Goal: Navigation & Orientation: Find specific page/section

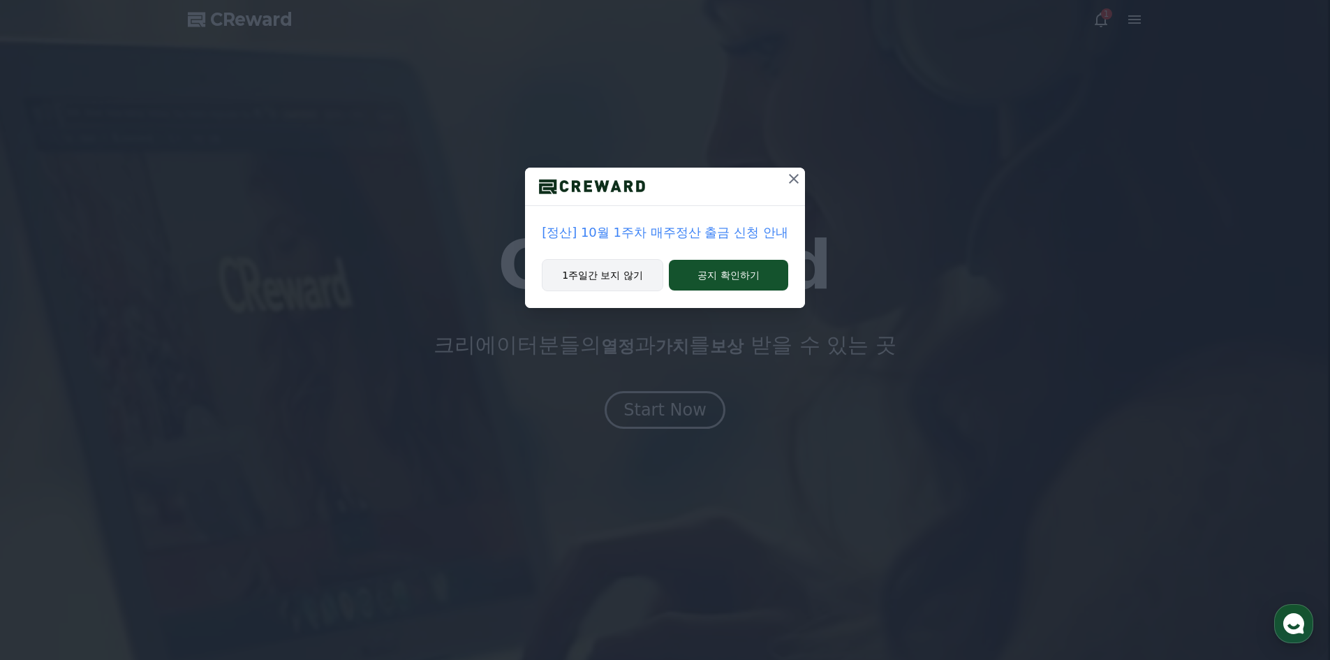
click at [653, 279] on button "1주일간 보지 않기" at bounding box center [603, 275] width 122 height 32
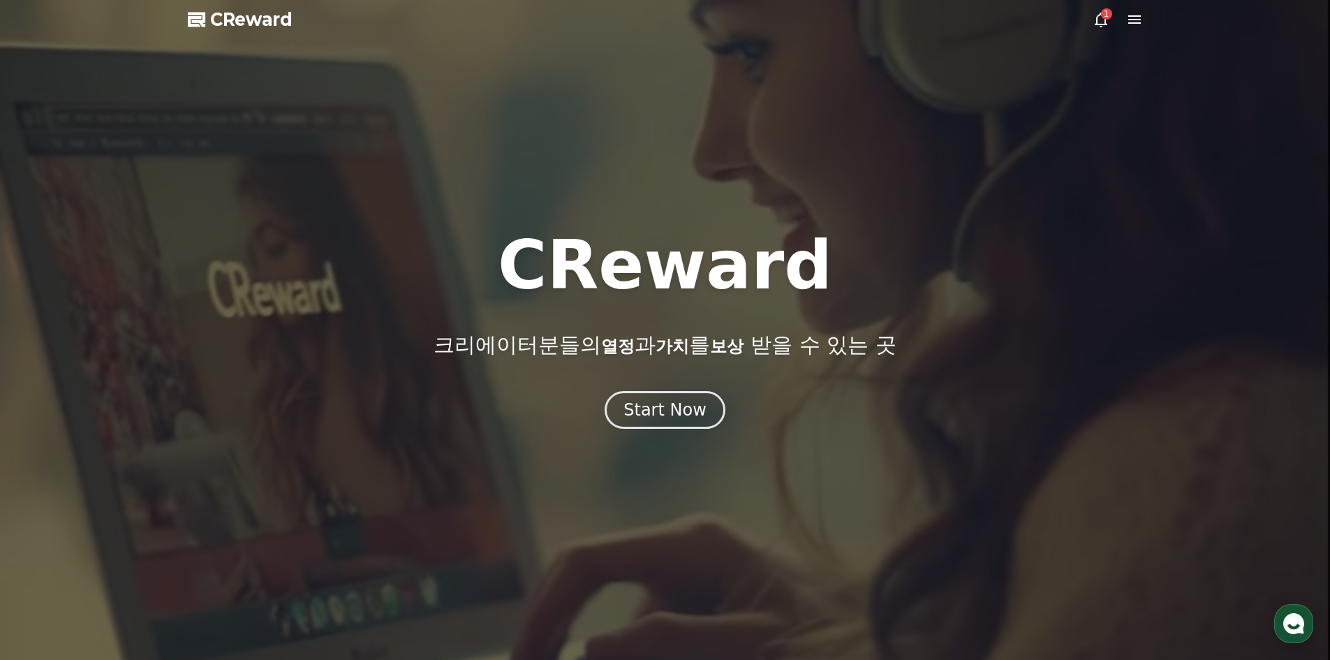
click at [1105, 18] on div "1" at bounding box center [1106, 13] width 11 height 11
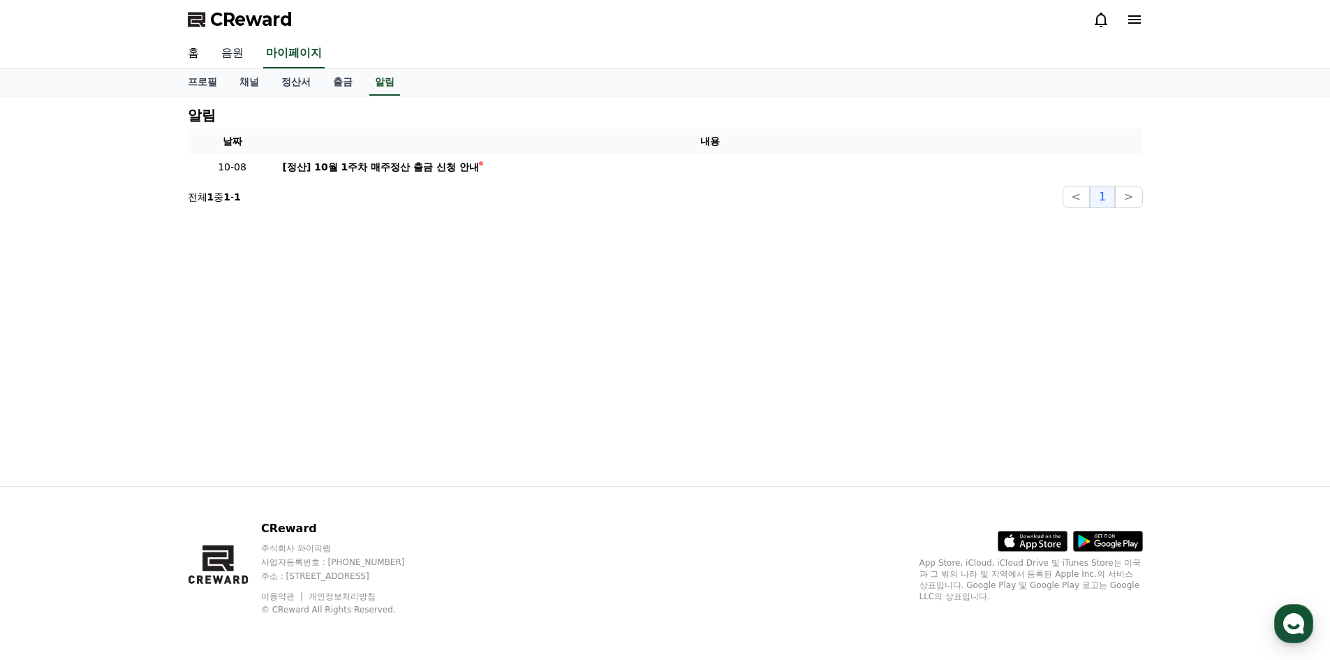
click at [235, 60] on link "음원" at bounding box center [232, 53] width 45 height 29
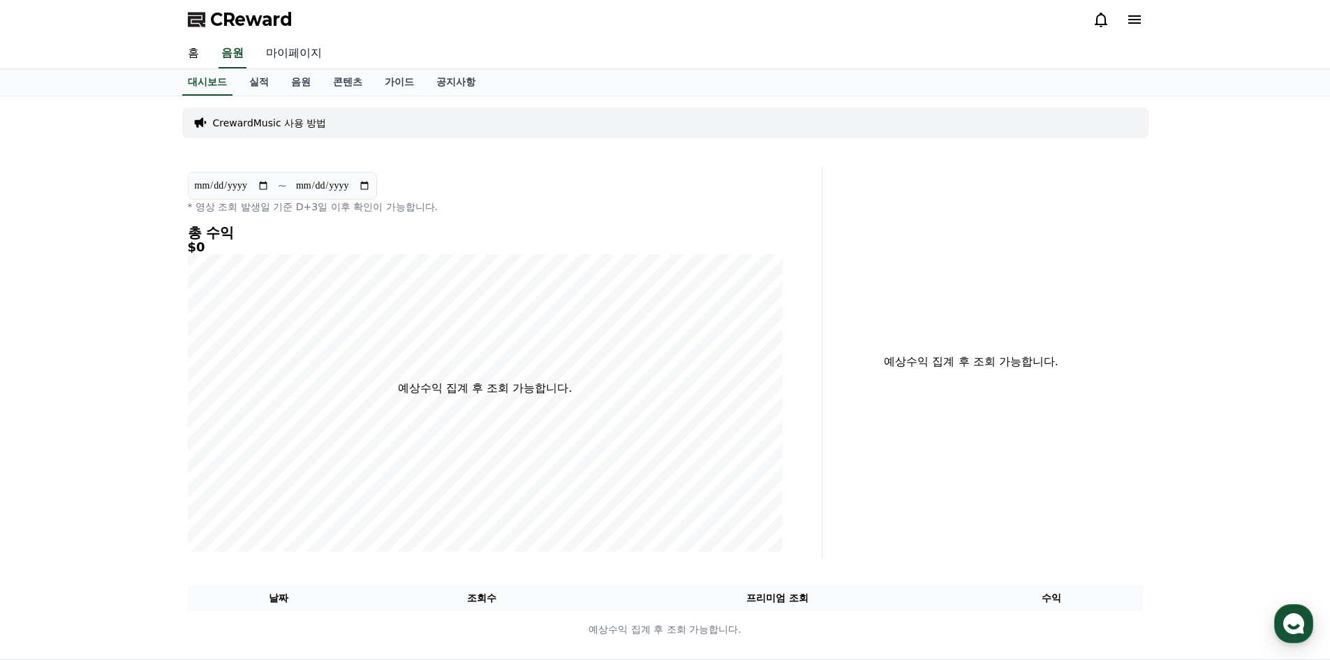
click at [283, 58] on link "마이페이지" at bounding box center [294, 53] width 78 height 29
select select "**********"
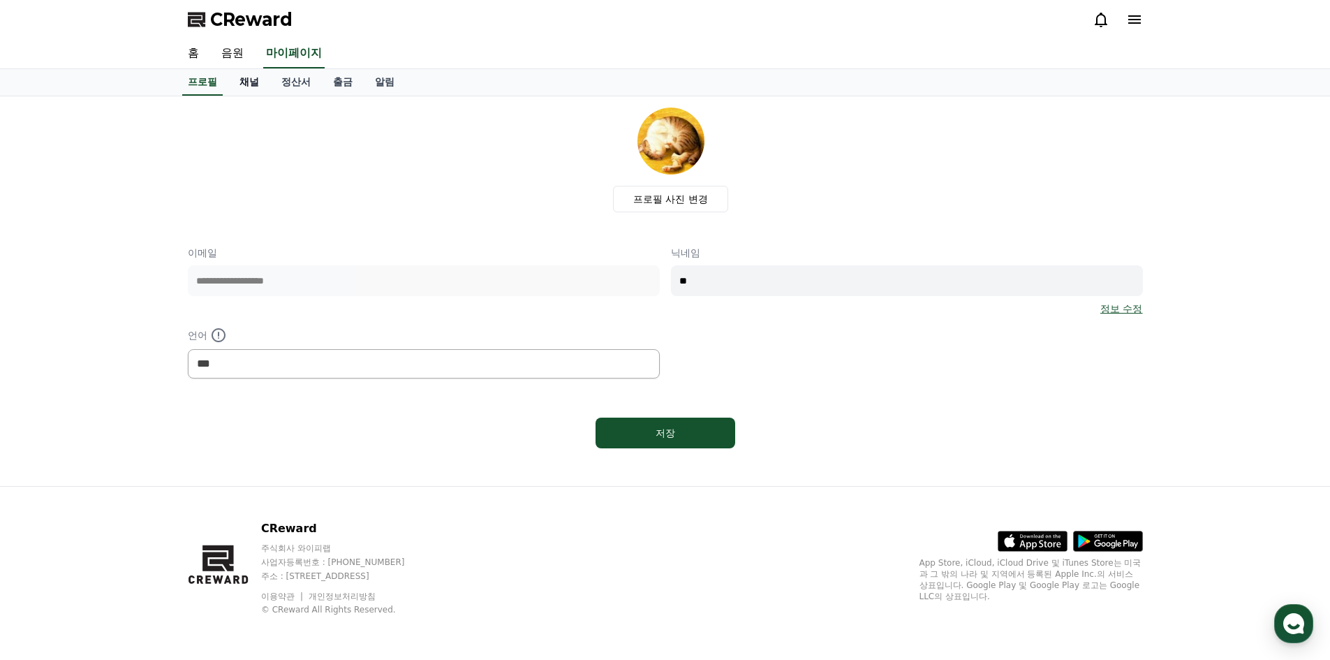
click at [242, 87] on link "채널" at bounding box center [249, 82] width 42 height 27
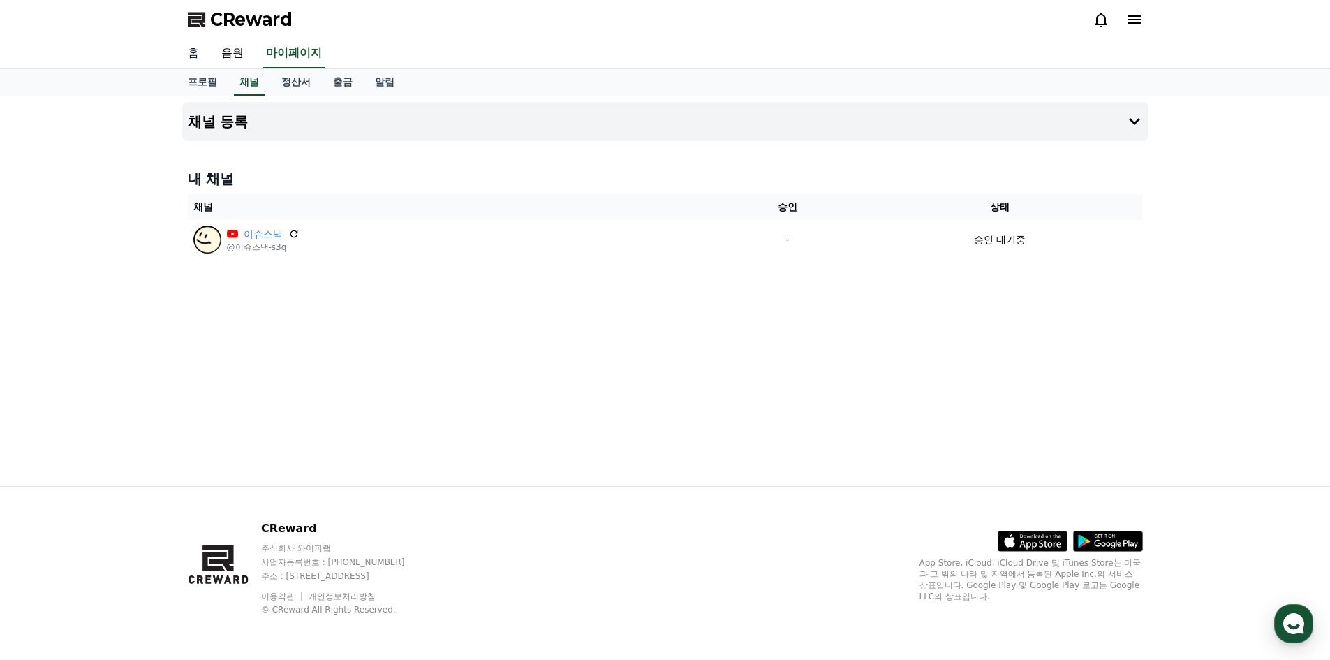
click at [192, 58] on link "홈" at bounding box center [194, 53] width 34 height 29
